Goal: Task Accomplishment & Management: Manage account settings

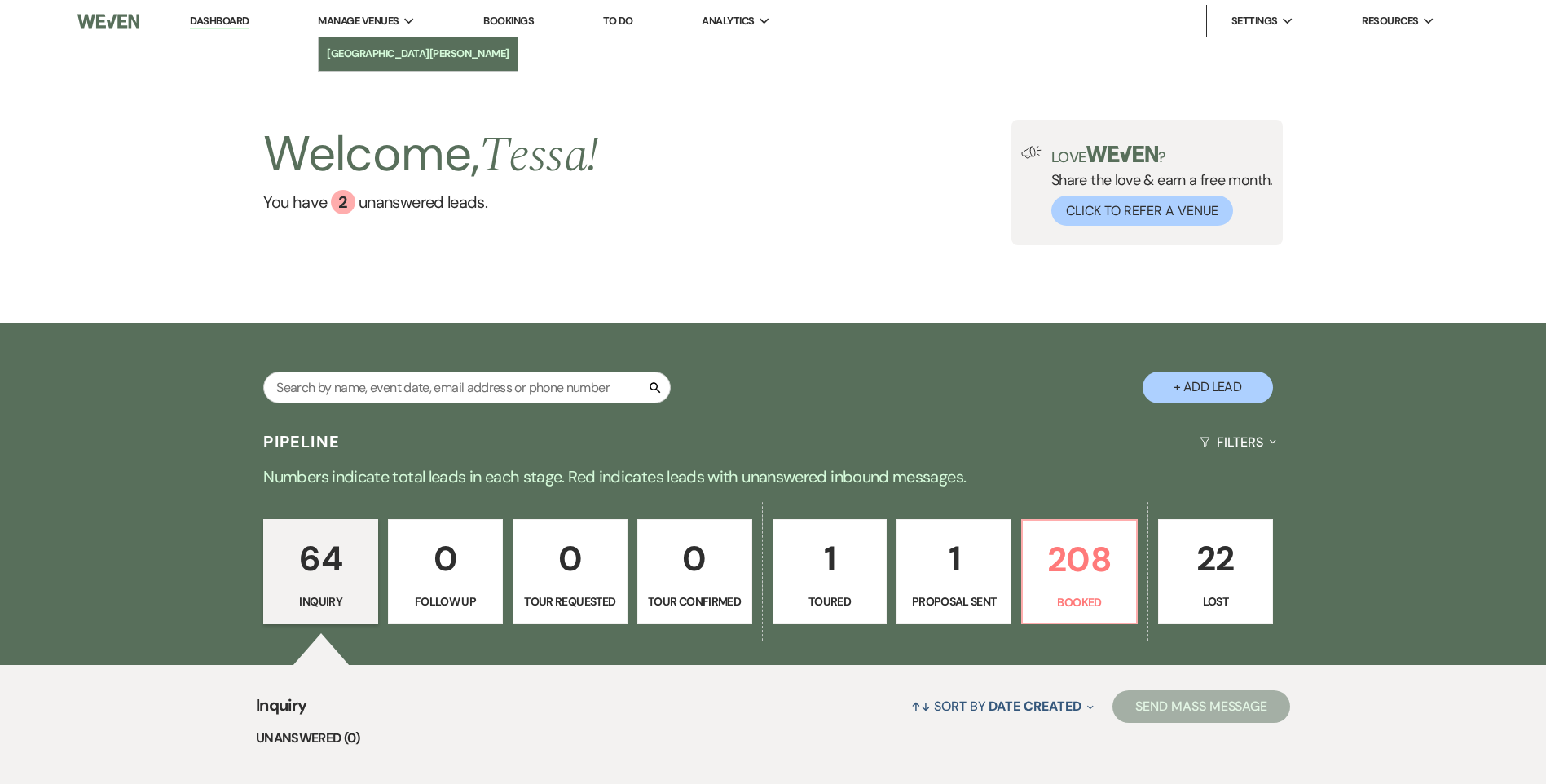
click at [360, 58] on li "[GEOGRAPHIC_DATA][PERSON_NAME]" at bounding box center [418, 54] width 182 height 16
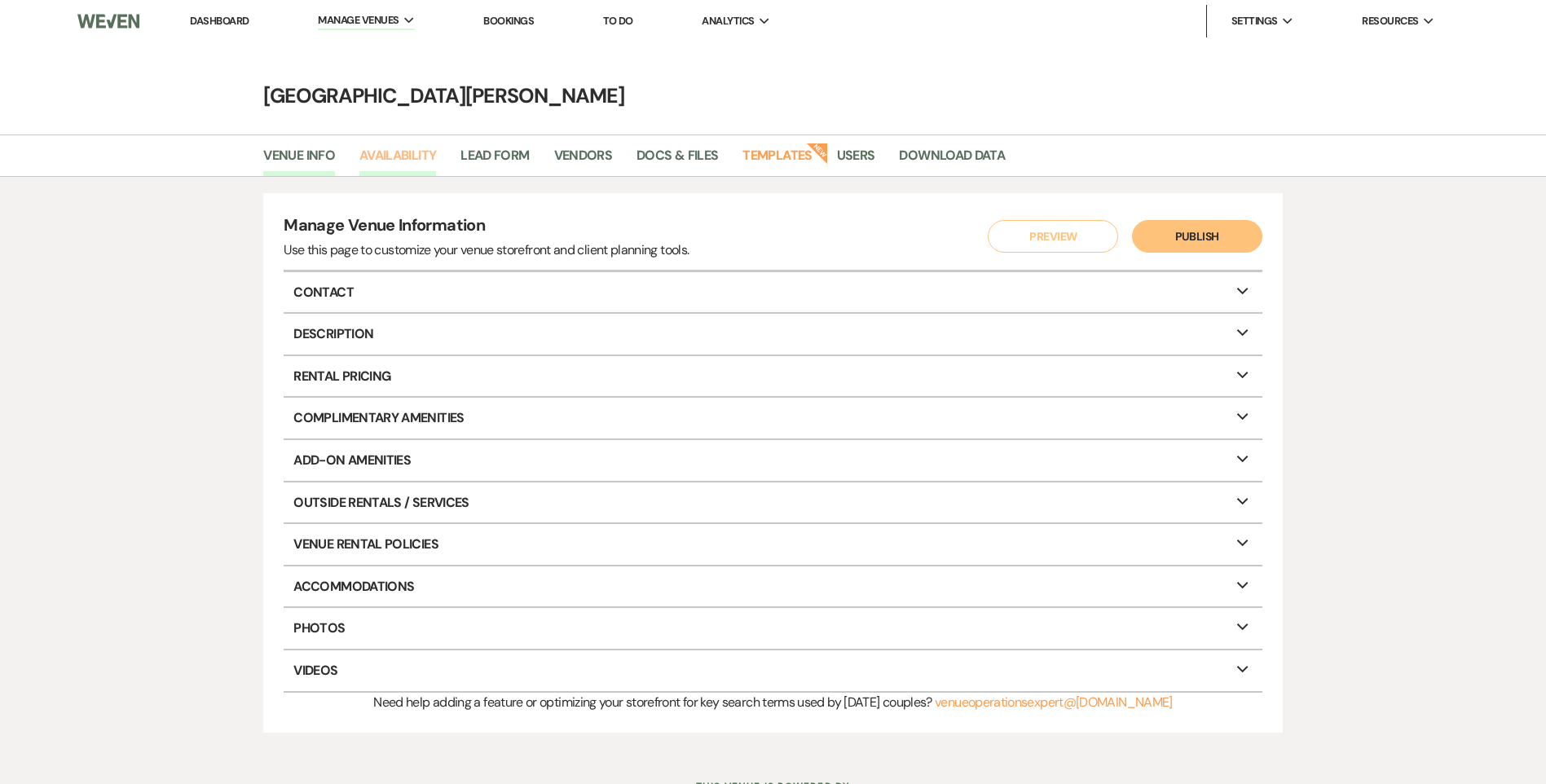
click at [431, 151] on link "Availability" at bounding box center [397, 161] width 76 height 31
select select "3"
select select "2026"
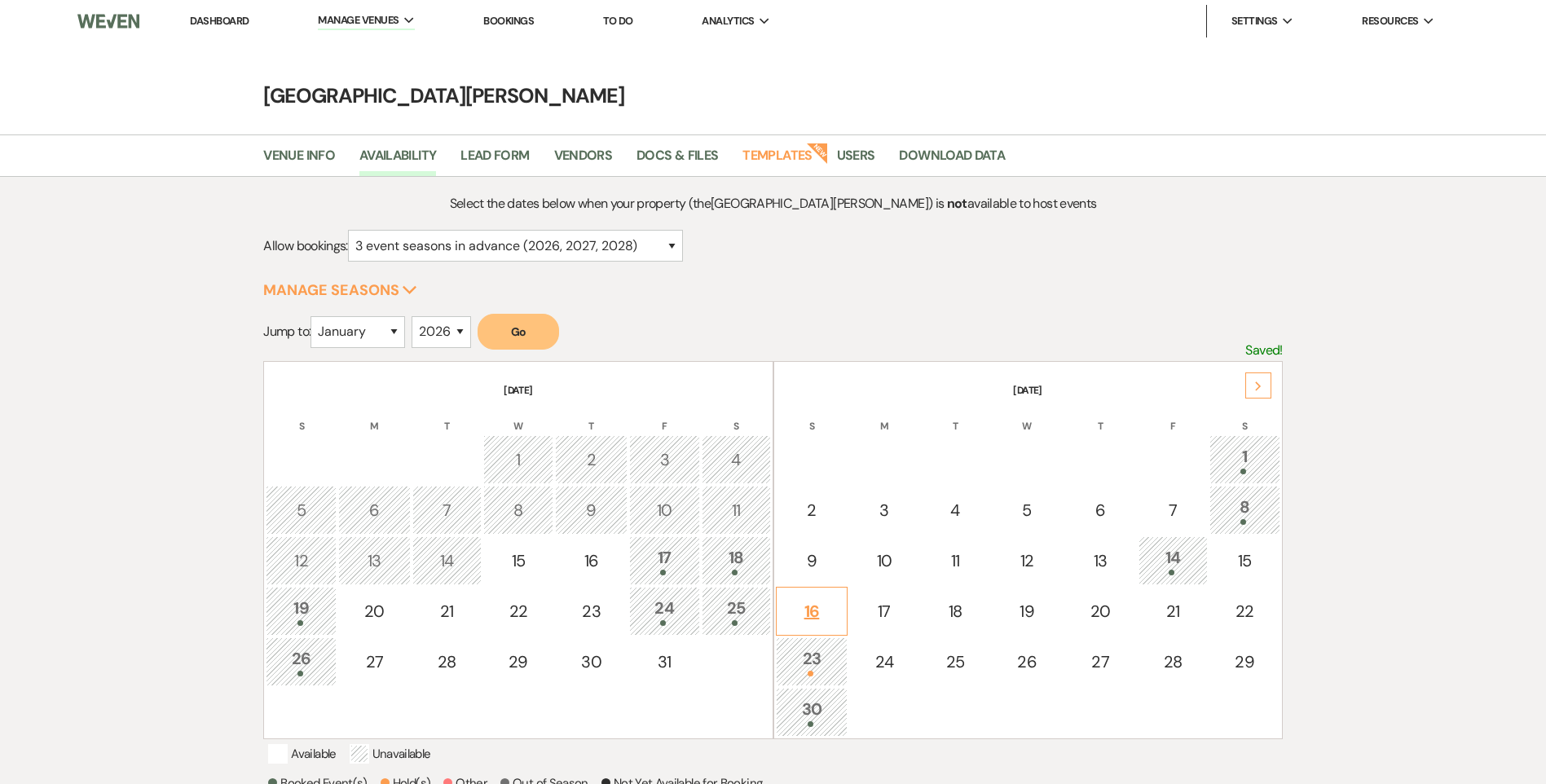
click at [824, 626] on td "16" at bounding box center [812, 611] width 72 height 49
select select "other"
select select "false"
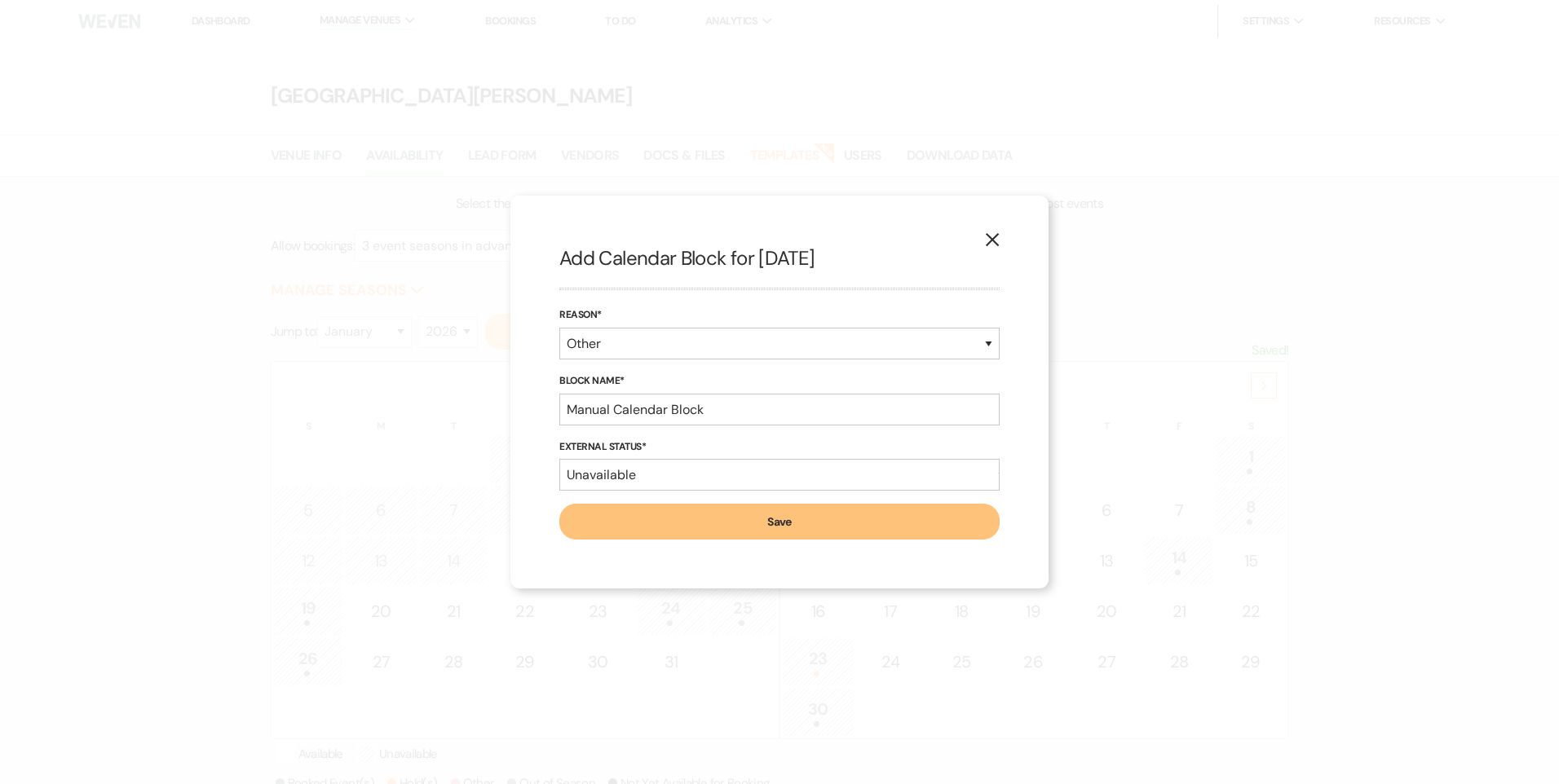
click at [990, 246] on icon "X" at bounding box center [992, 240] width 15 height 15
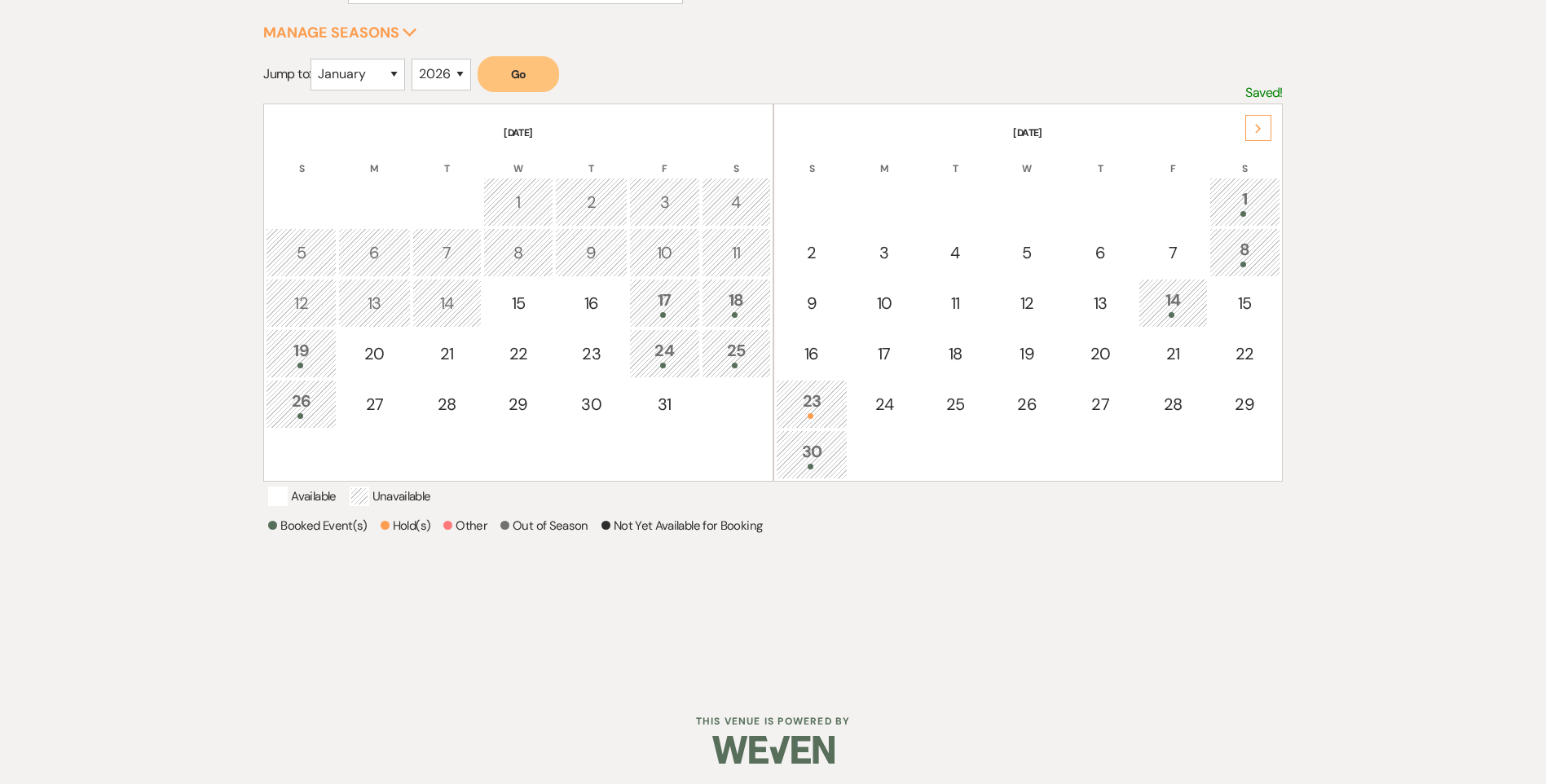
scroll to position [283, 0]
click at [803, 376] on td "23" at bounding box center [812, 400] width 72 height 49
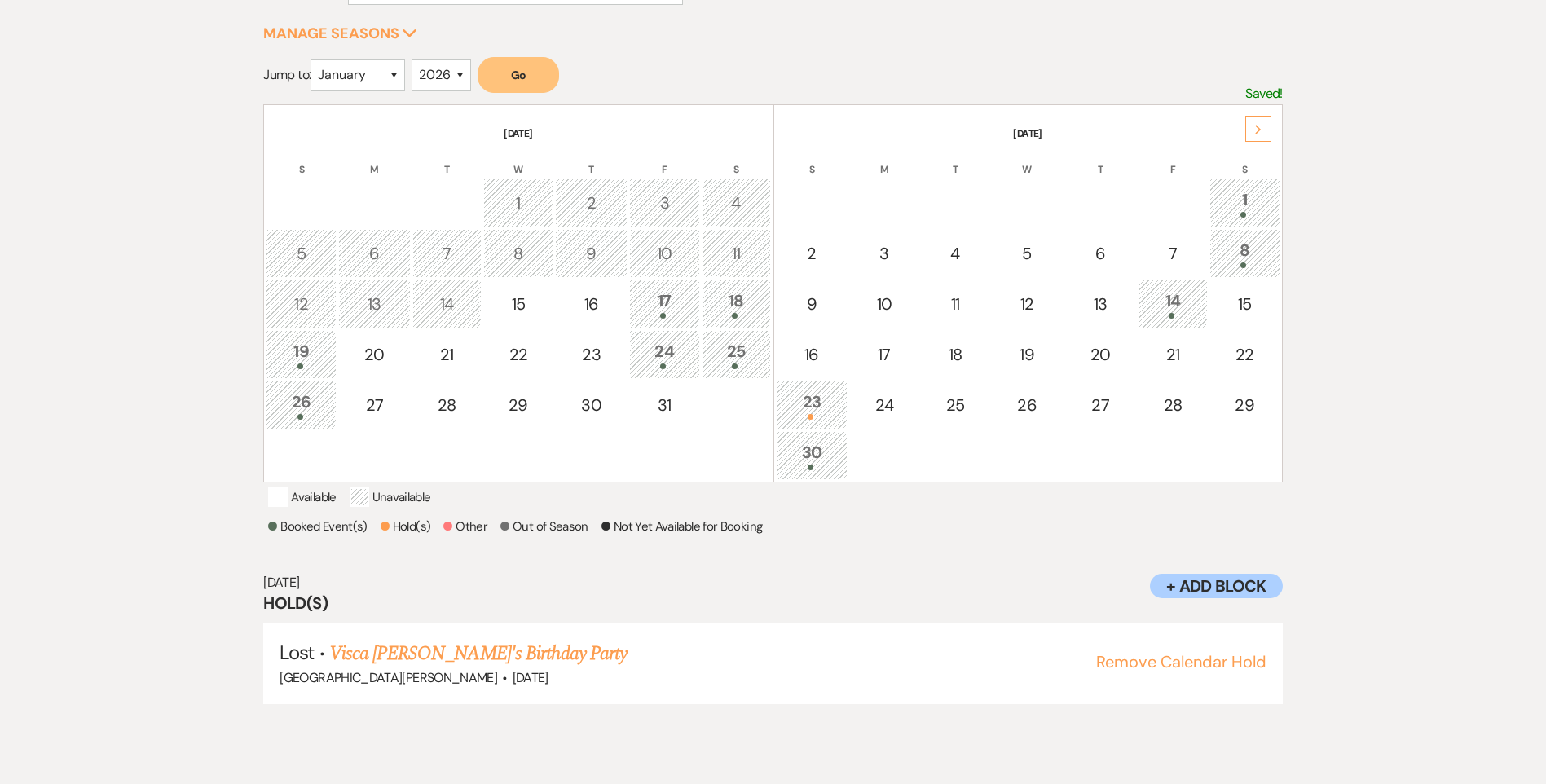
scroll to position [230, 0]
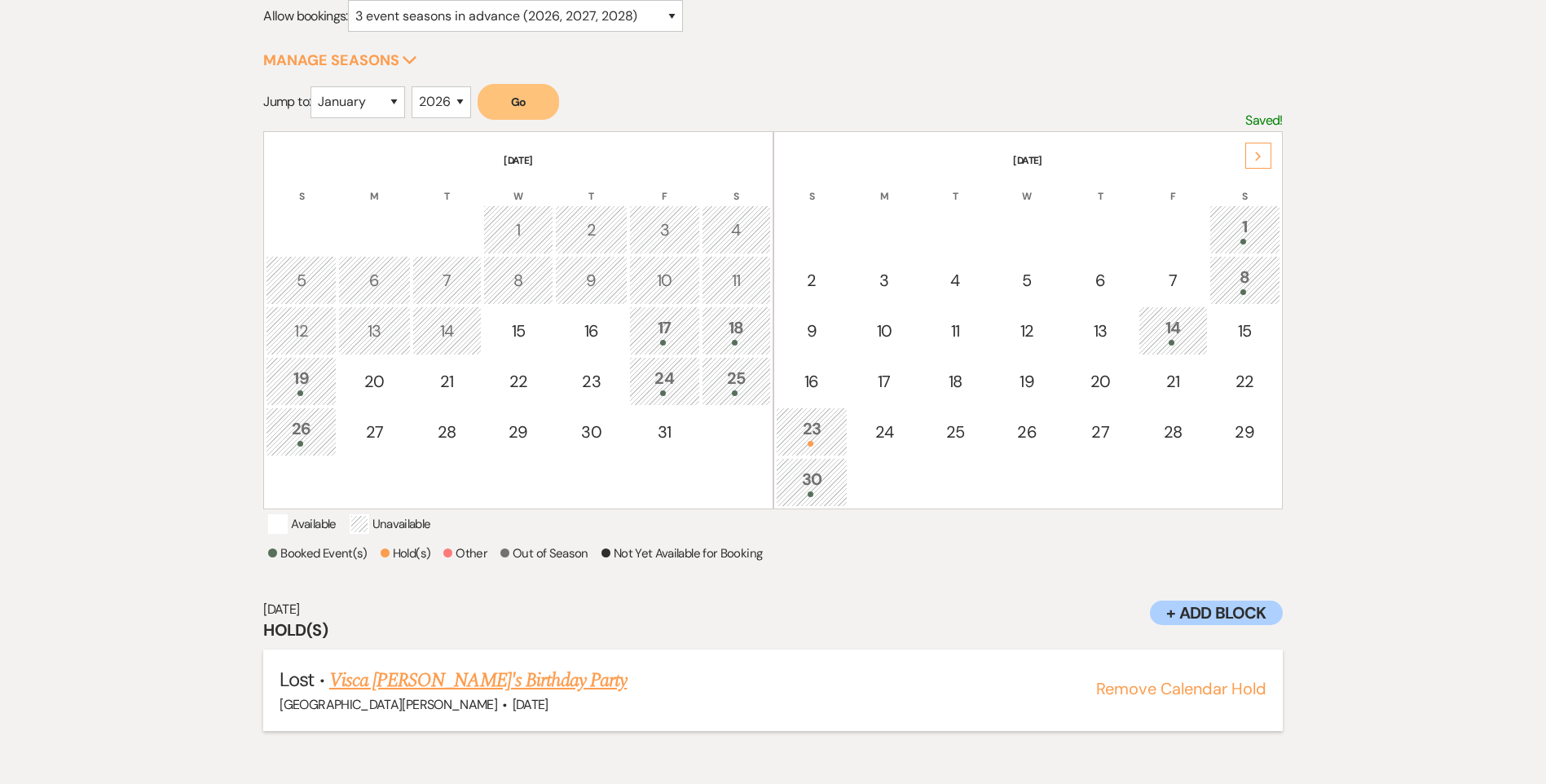
click at [1171, 697] on button "Remove Calendar Hold" at bounding box center [1181, 689] width 170 height 16
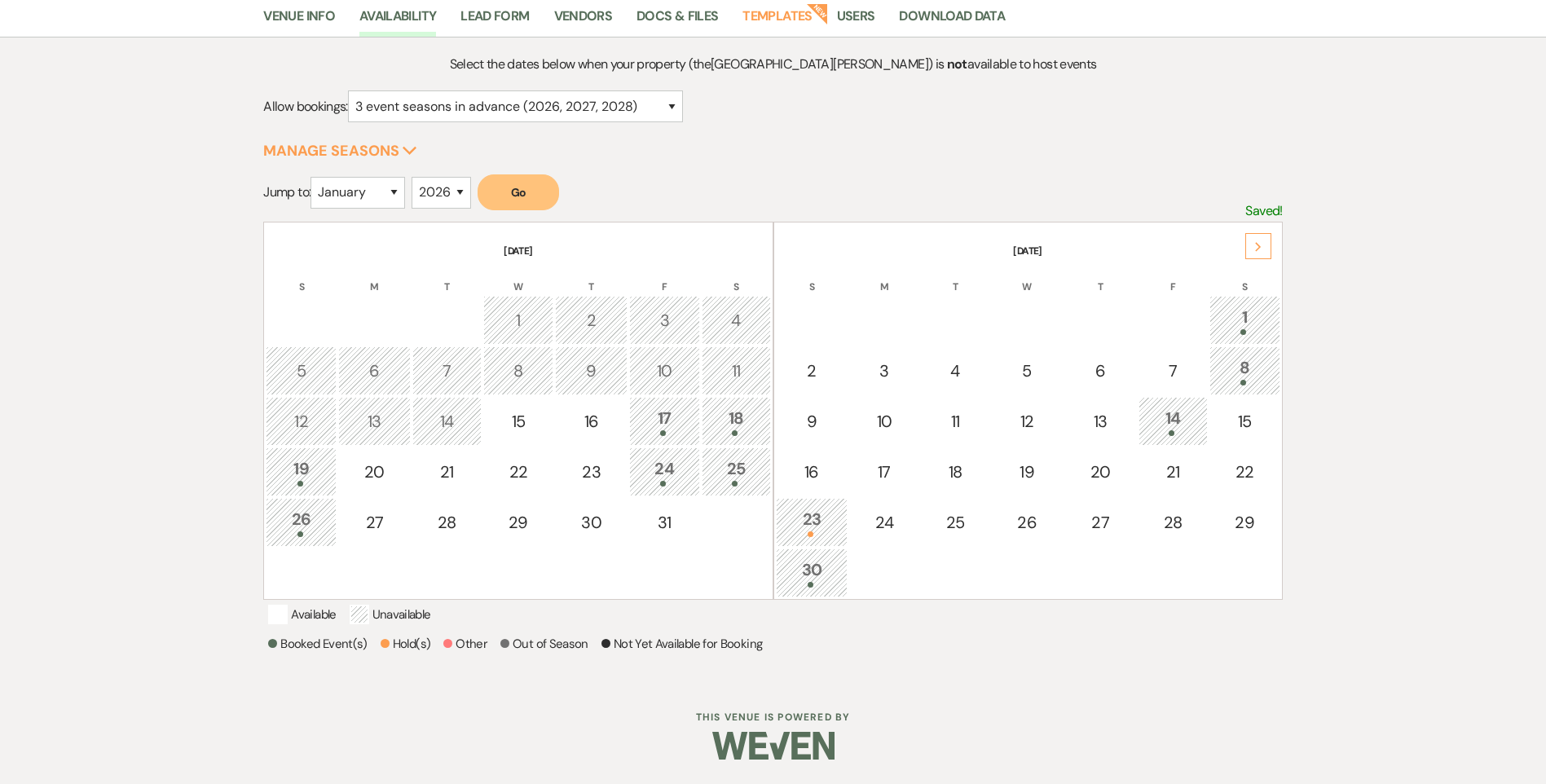
scroll to position [160, 0]
click at [1262, 242] on icon "Next" at bounding box center [1258, 247] width 8 height 10
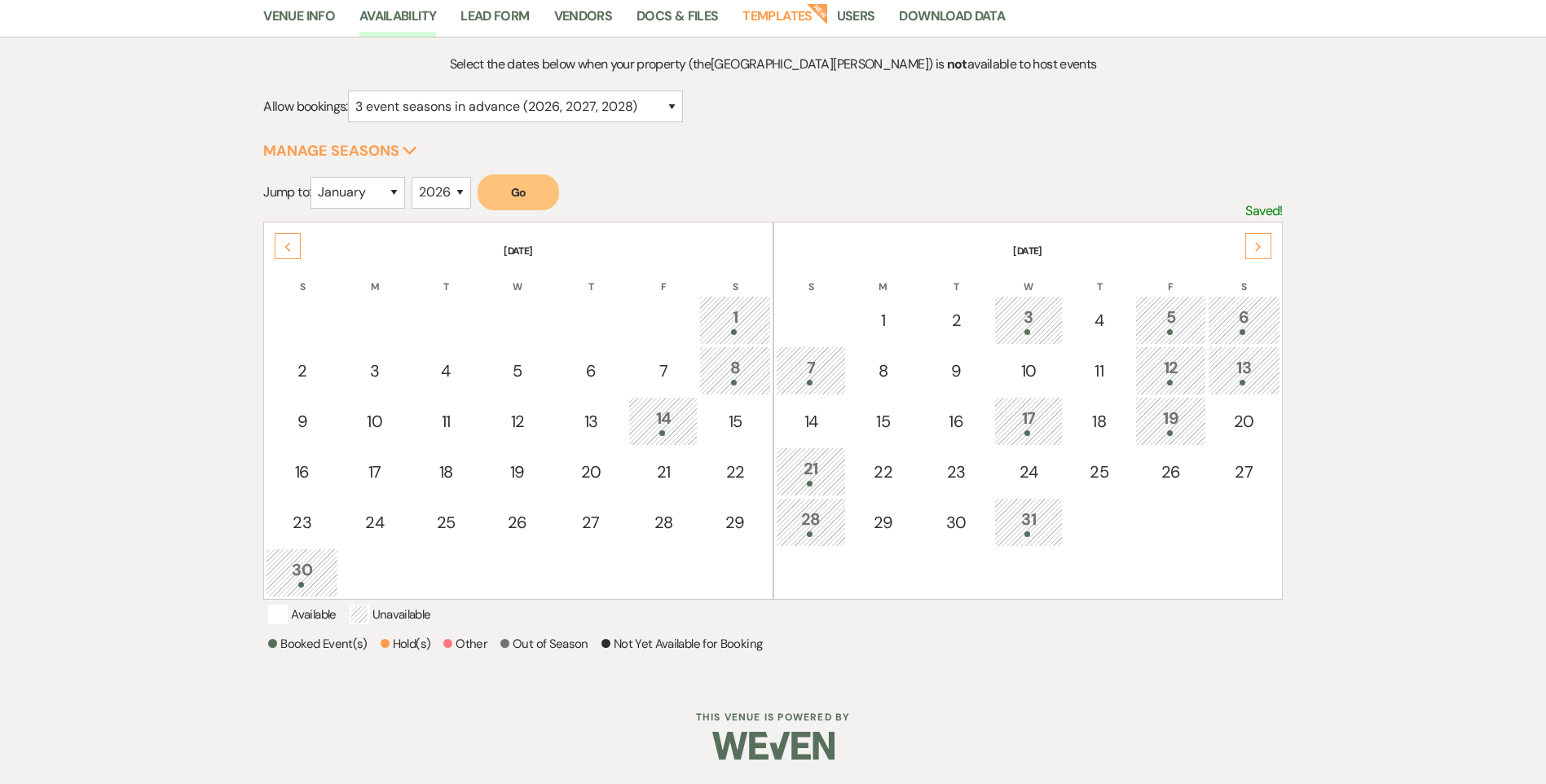
click at [1262, 233] on div "Next" at bounding box center [1258, 247] width 26 height 26
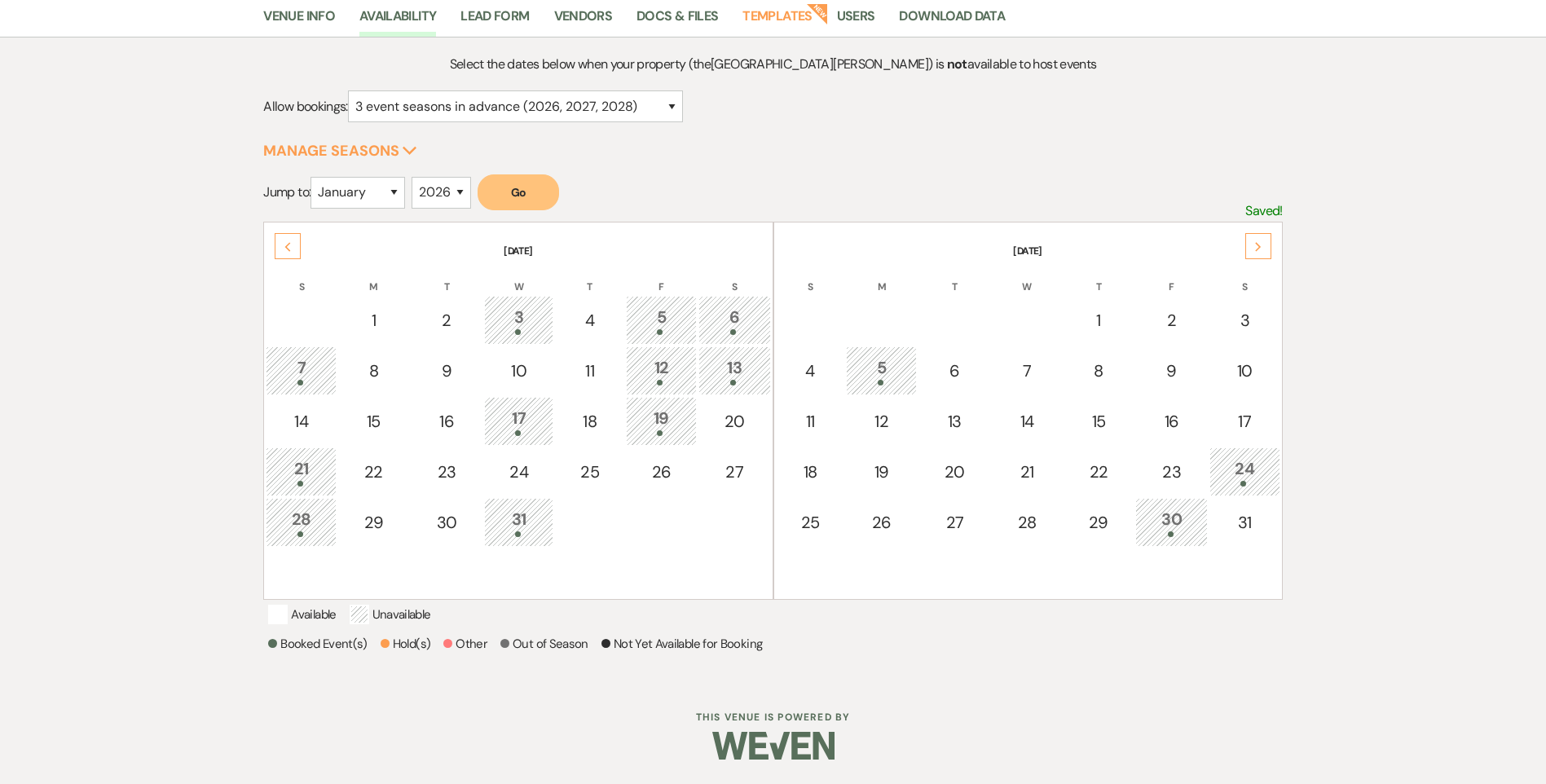
click at [1258, 242] on icon "Next" at bounding box center [1258, 247] width 8 height 10
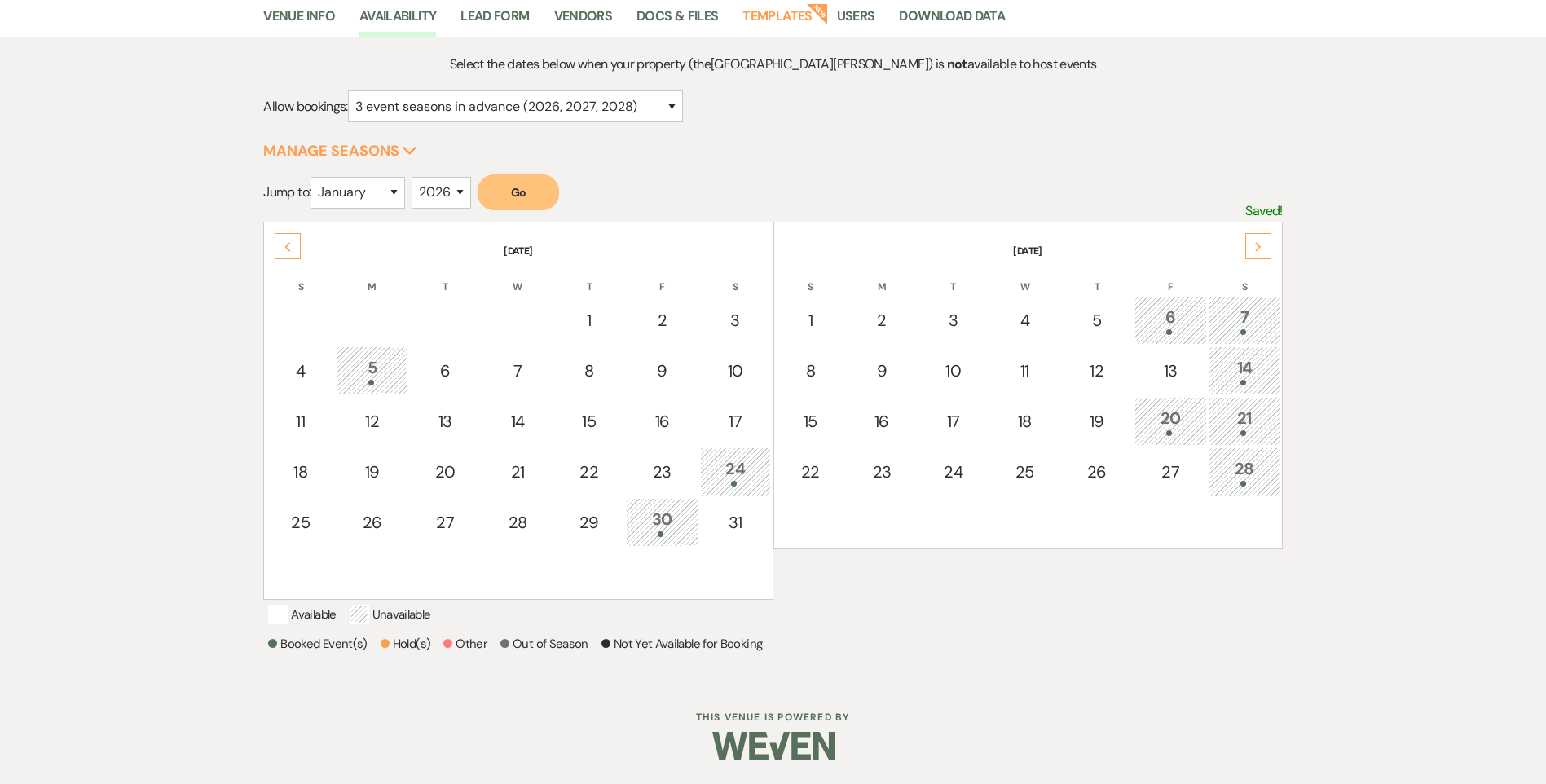
click at [1258, 233] on div "Next" at bounding box center [1258, 247] width 26 height 26
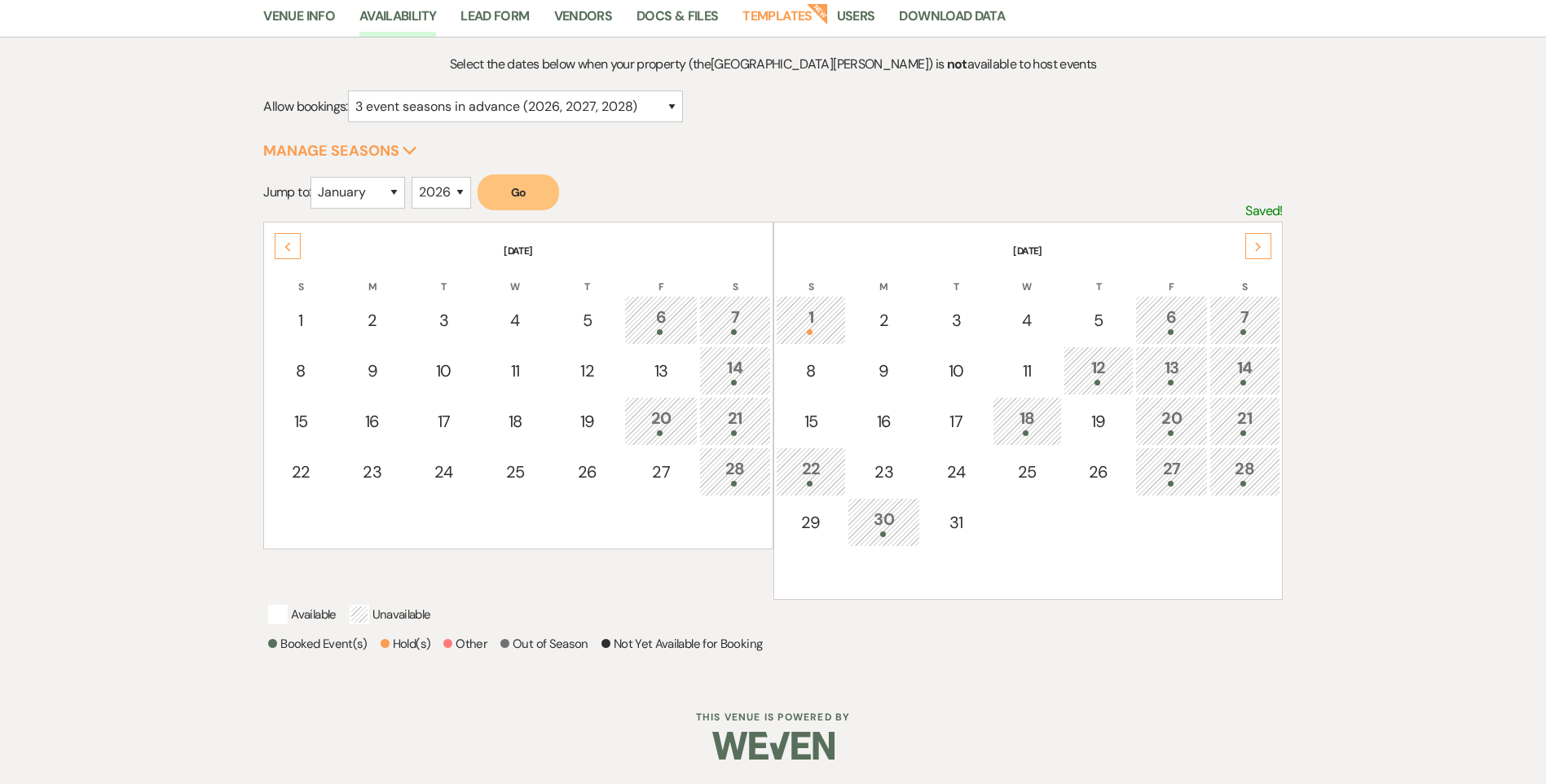
click at [1258, 233] on div "Next" at bounding box center [1258, 247] width 26 height 26
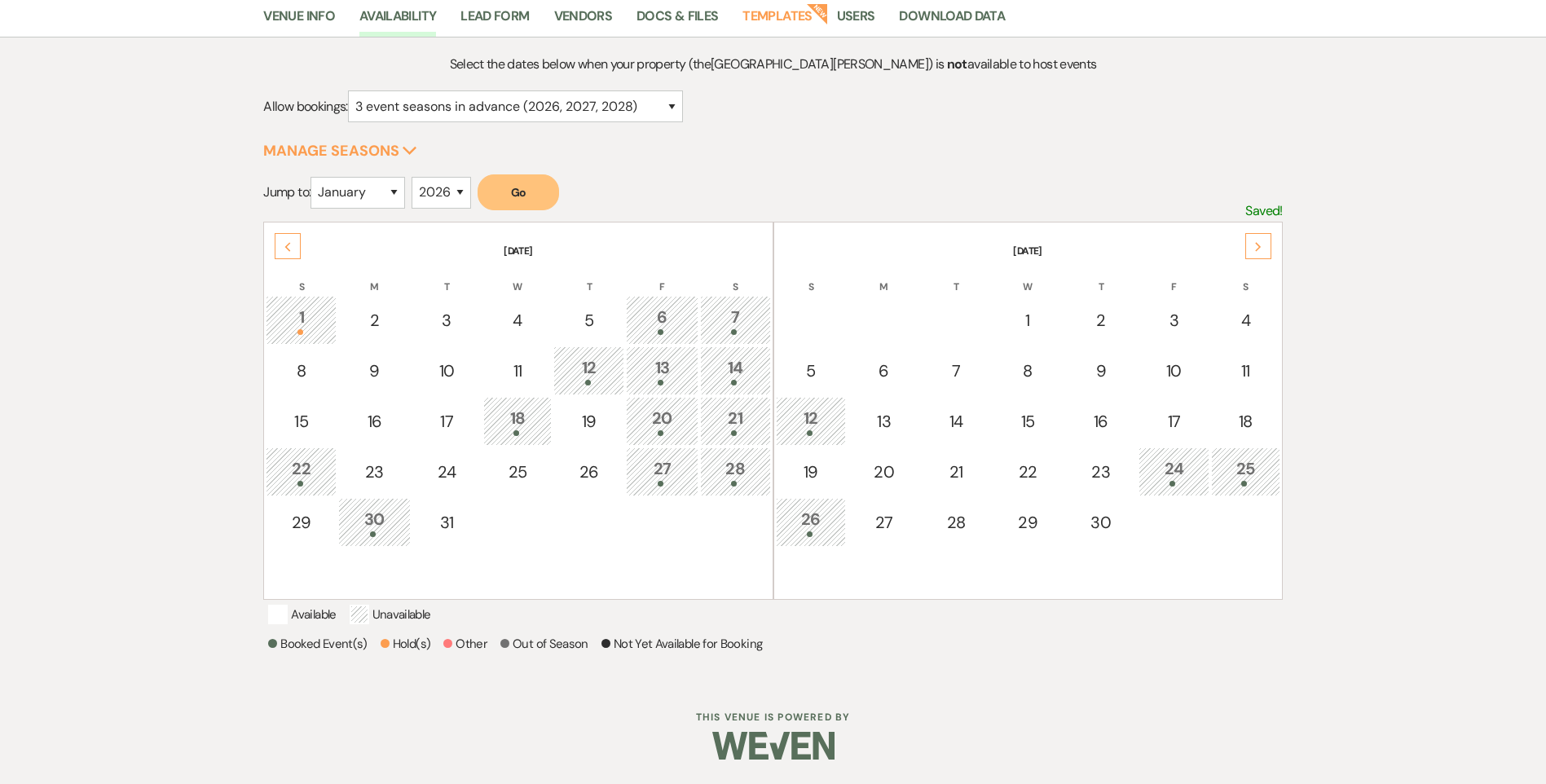
click at [1258, 233] on div "Next" at bounding box center [1258, 247] width 26 height 26
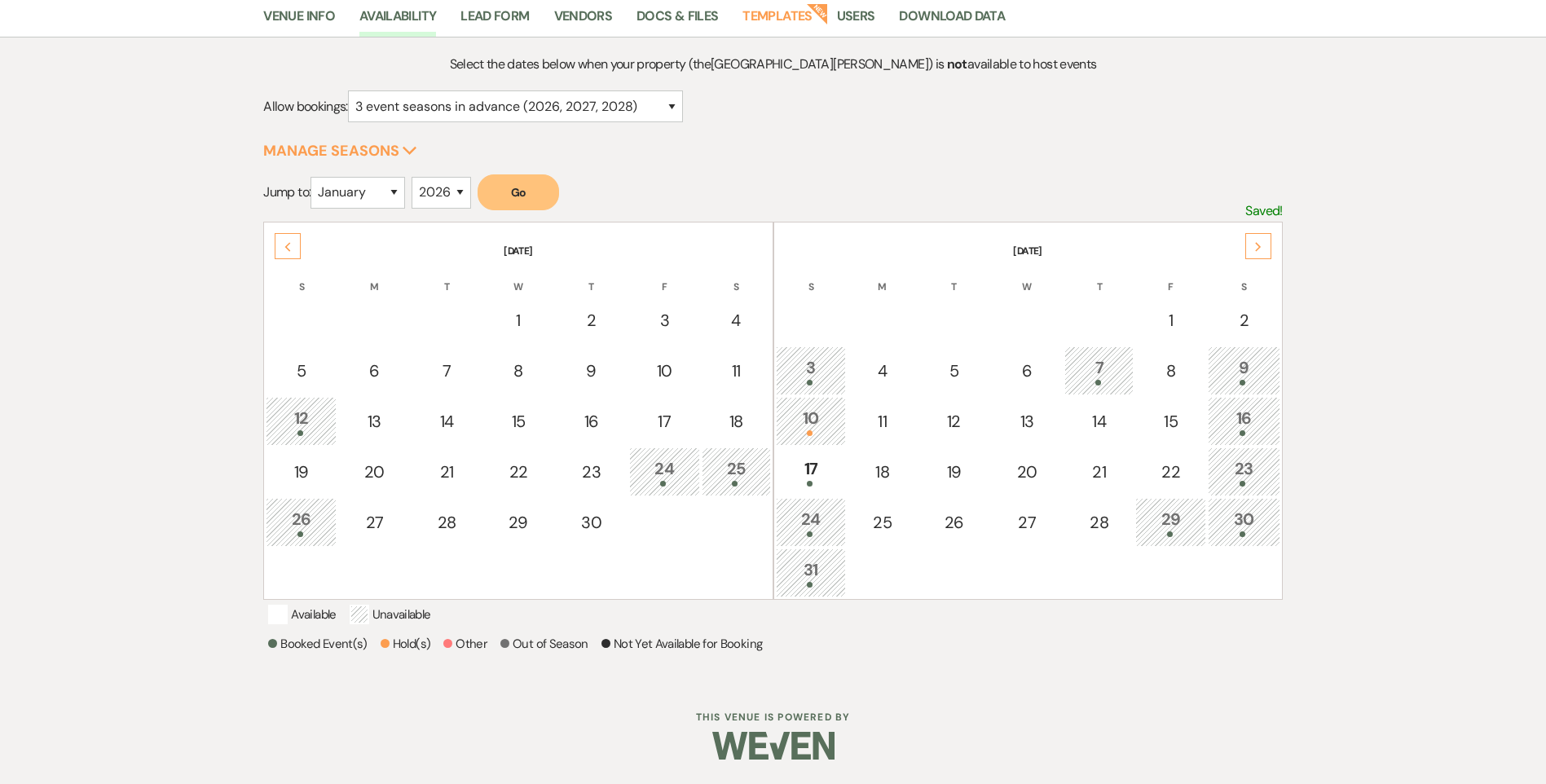
click at [1258, 233] on div "Next" at bounding box center [1258, 247] width 26 height 26
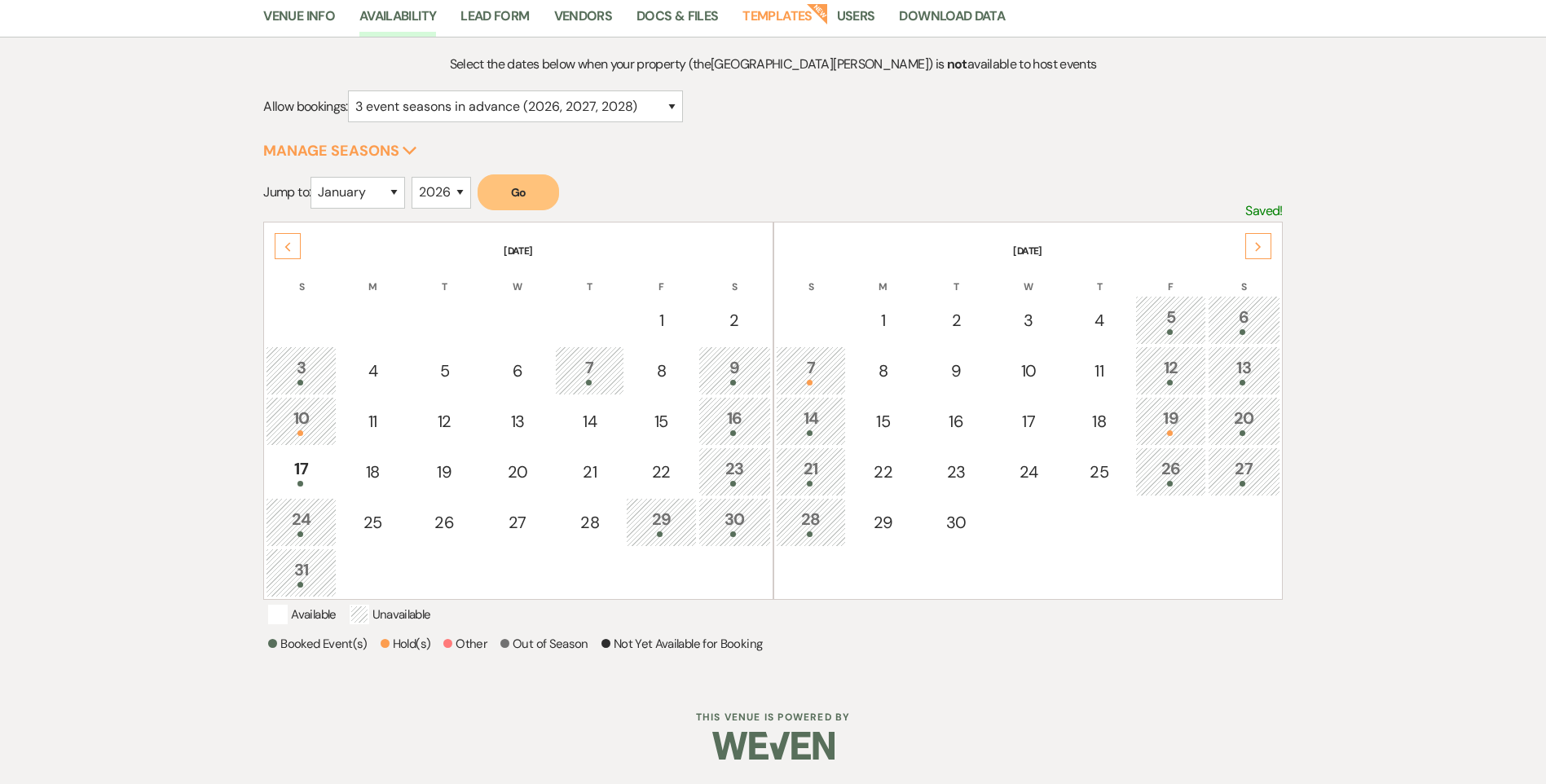
click at [1258, 233] on div "Next" at bounding box center [1258, 247] width 26 height 26
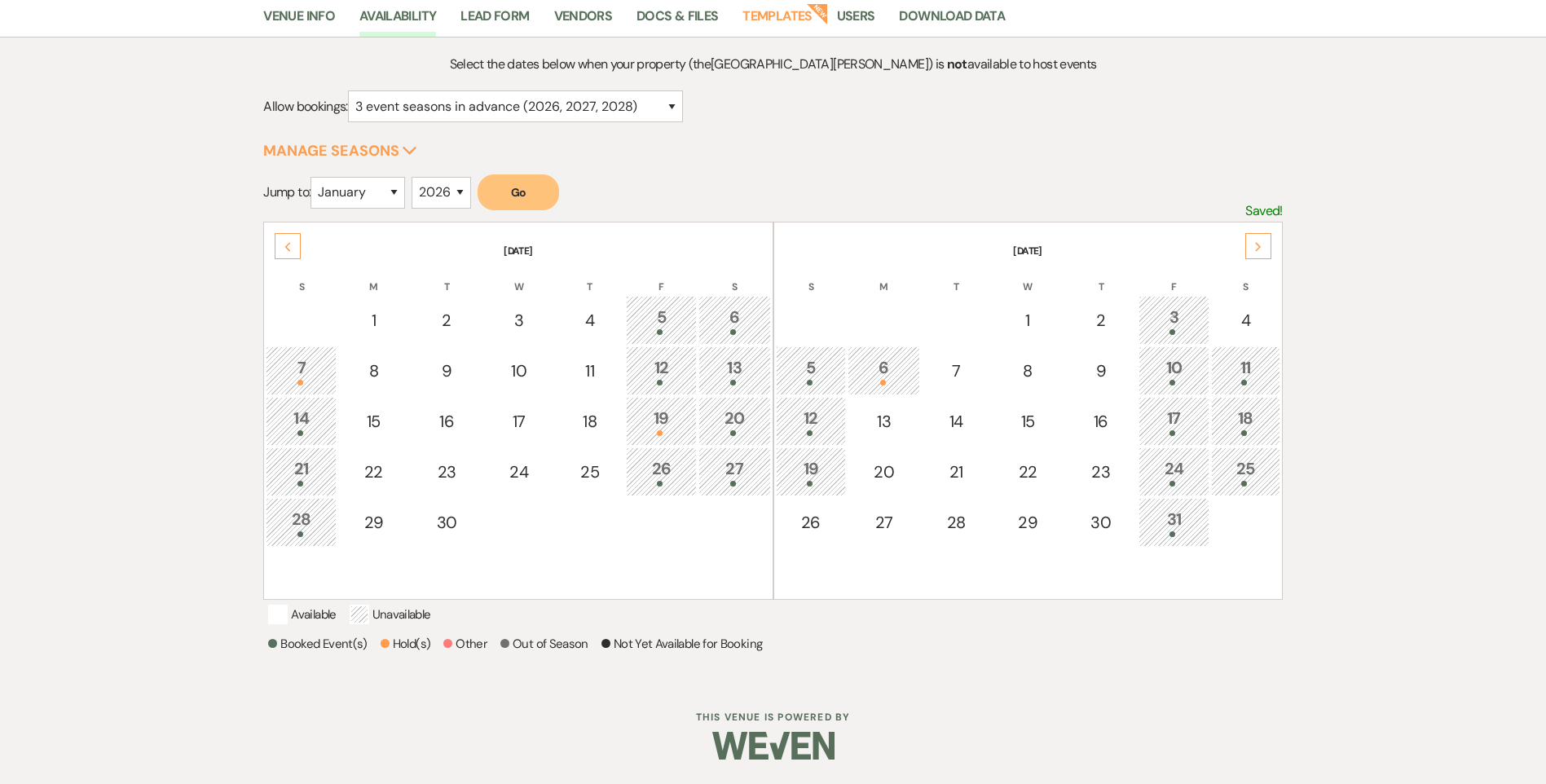
click at [1258, 233] on div "Next" at bounding box center [1258, 247] width 26 height 26
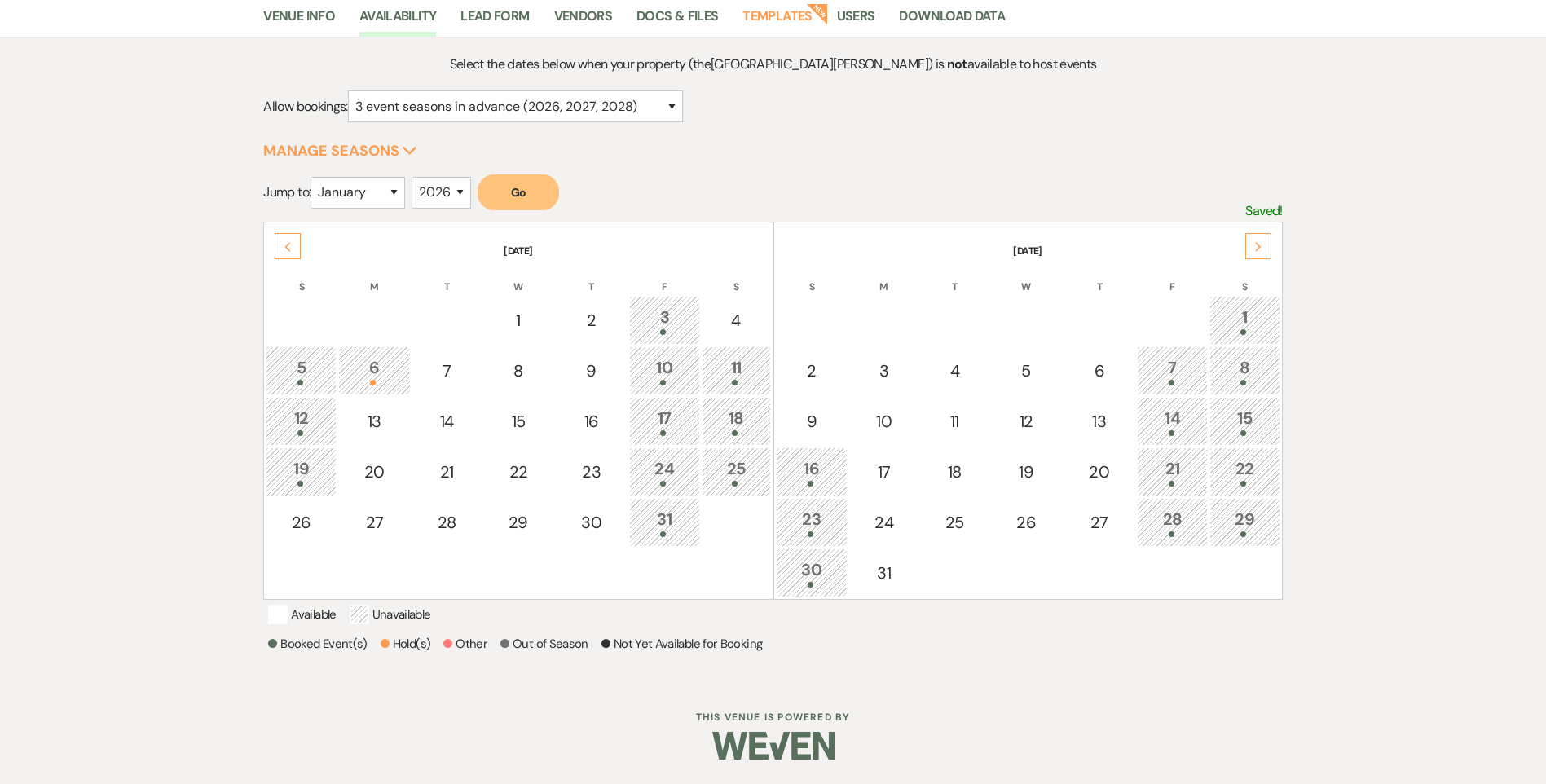
click at [293, 233] on div "Previous" at bounding box center [288, 247] width 26 height 26
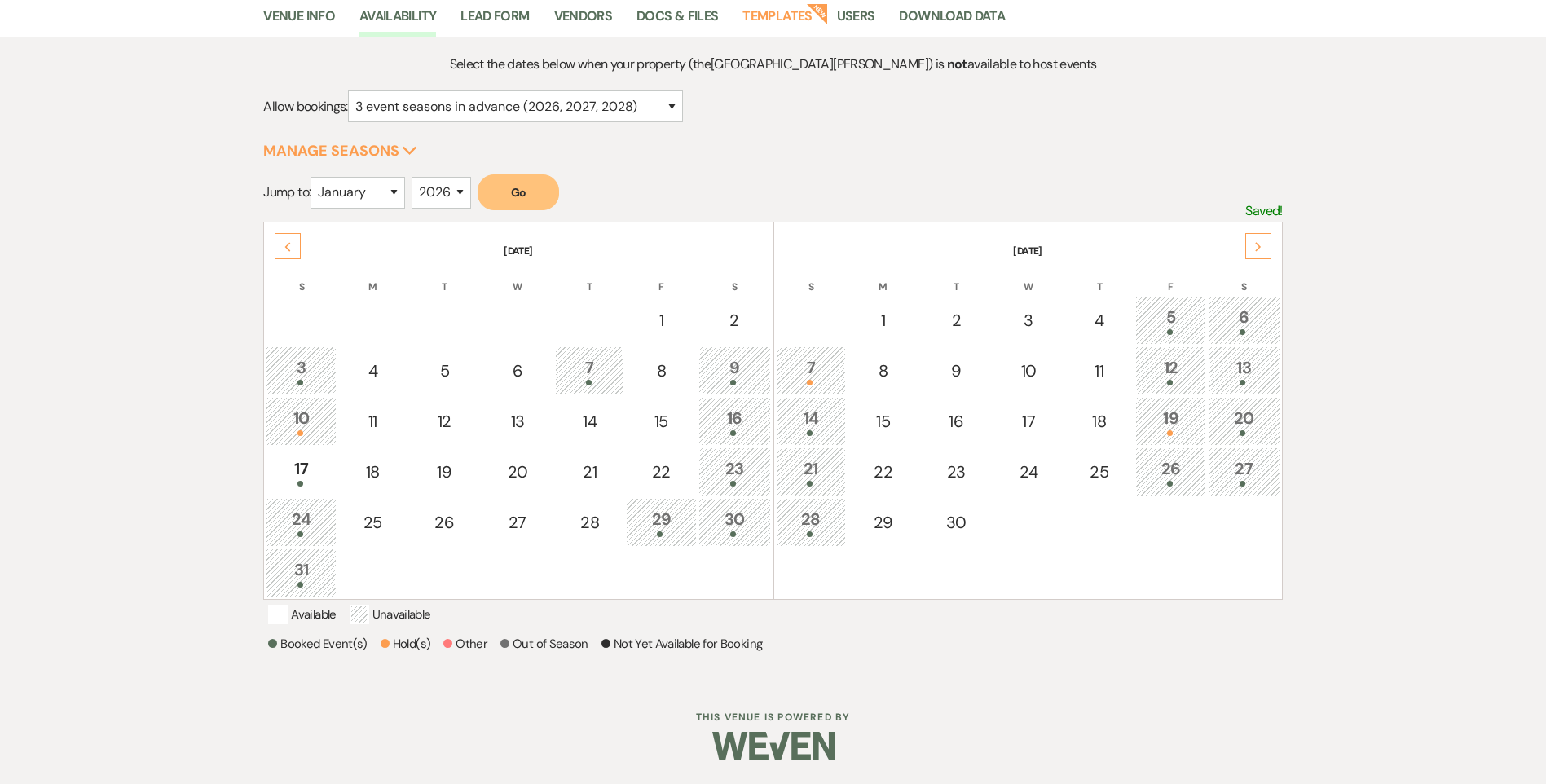
click at [293, 233] on div "Previous" at bounding box center [288, 247] width 26 height 26
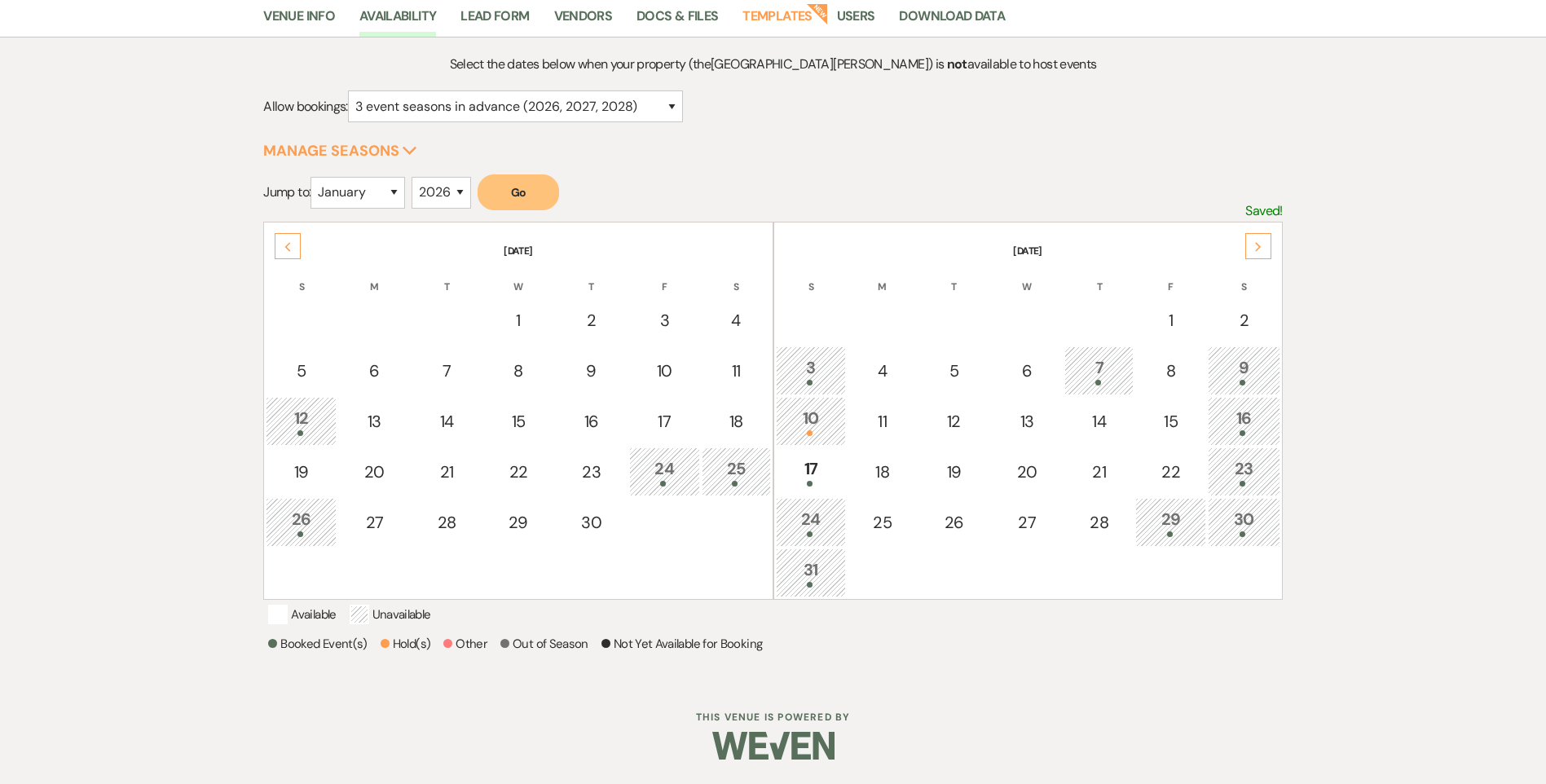
click at [293, 233] on div "Previous" at bounding box center [288, 247] width 26 height 26
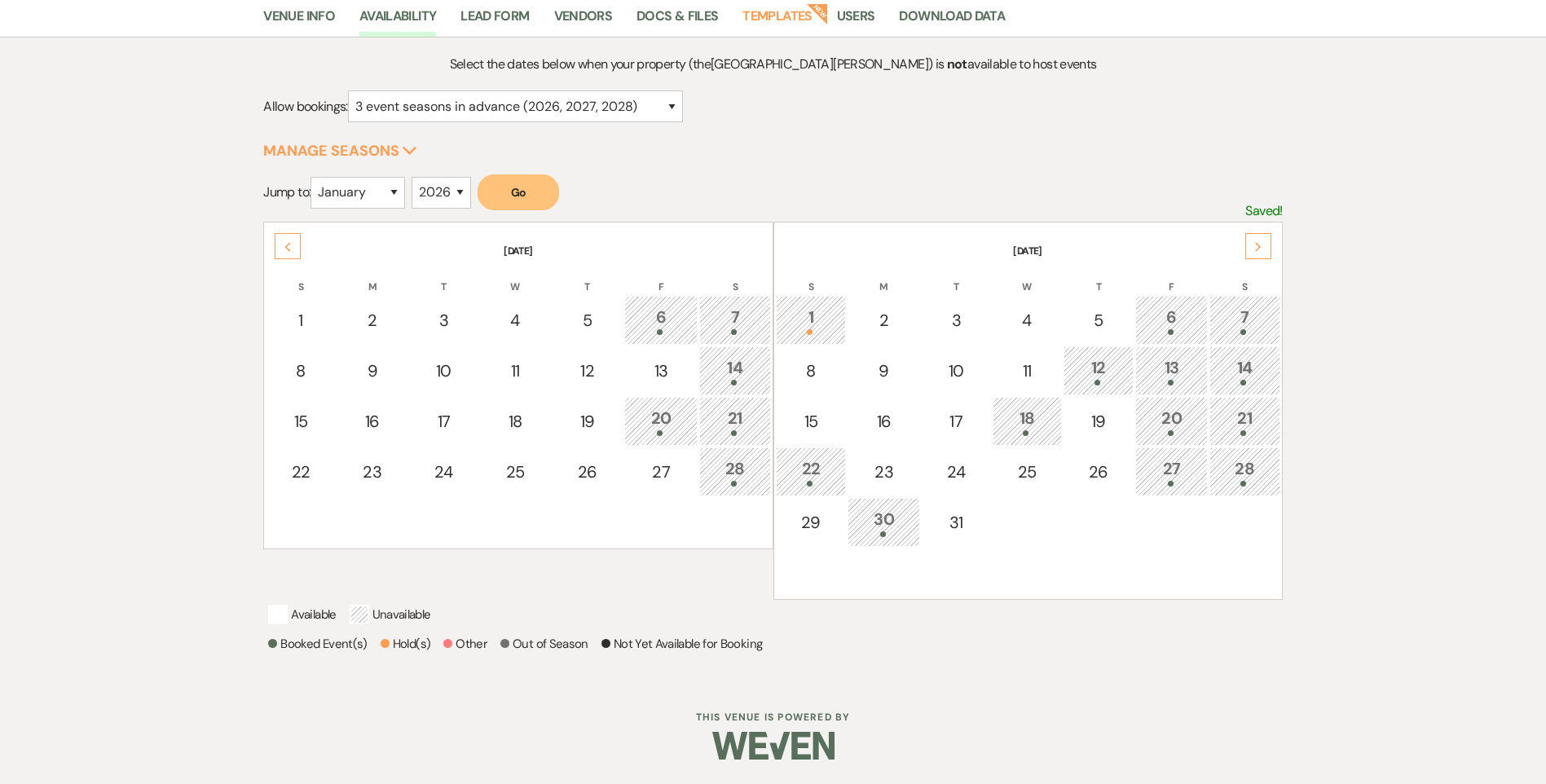
click at [277, 233] on div "Previous" at bounding box center [288, 247] width 26 height 26
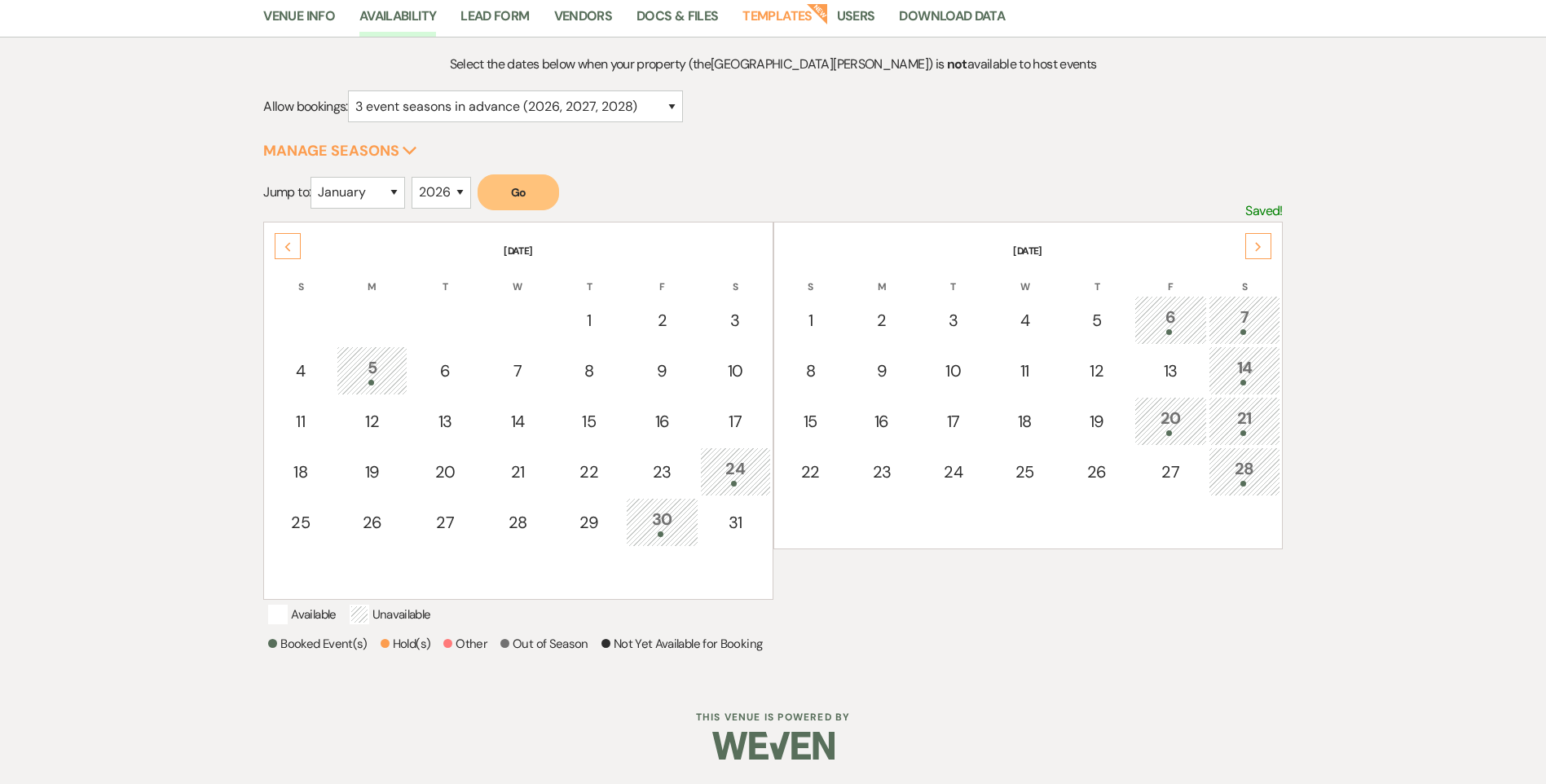
click at [277, 233] on div "Previous" at bounding box center [288, 247] width 26 height 26
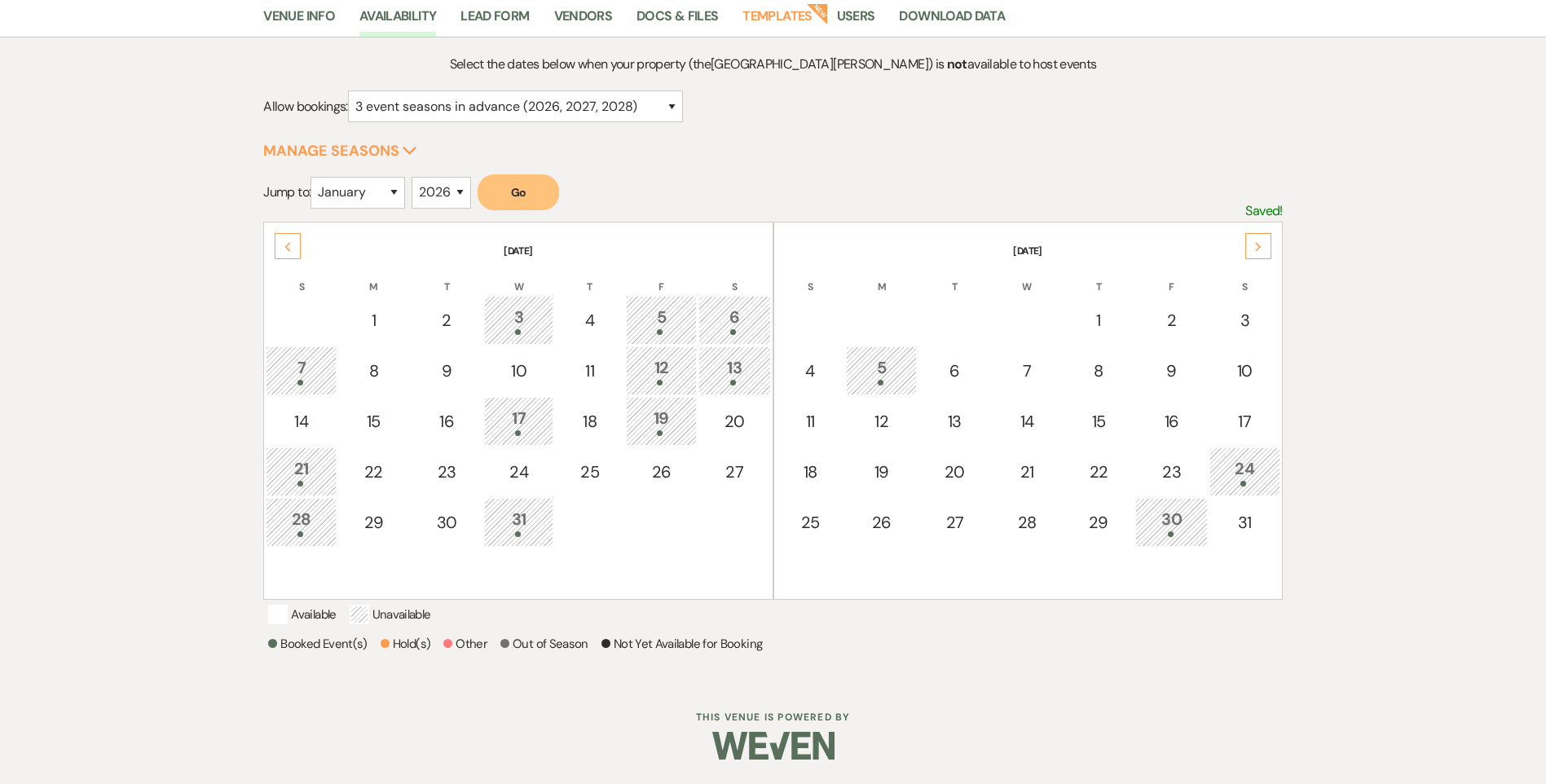
click at [278, 233] on div "Previous" at bounding box center [288, 247] width 26 height 26
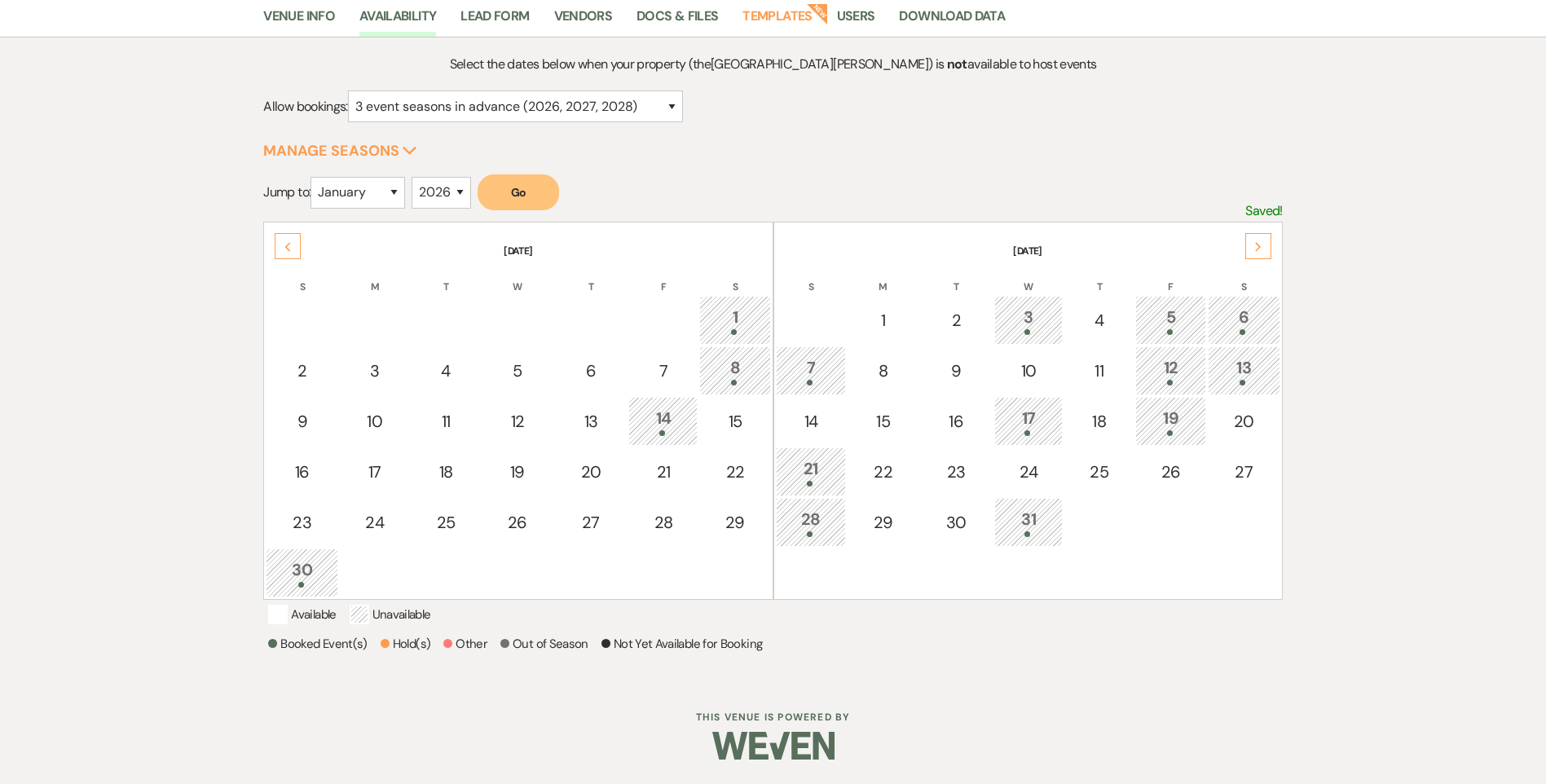
click at [278, 233] on div "Previous" at bounding box center [288, 247] width 26 height 26
